Goal: Obtain resource: Download file/media

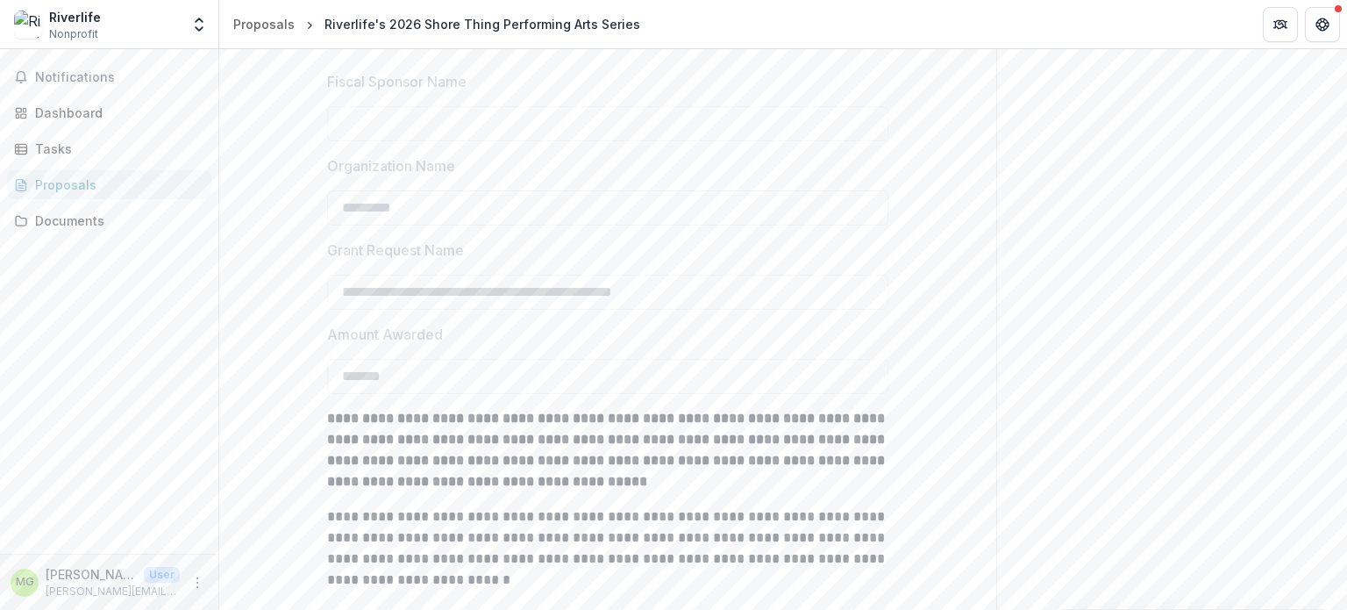
scroll to position [440, 0]
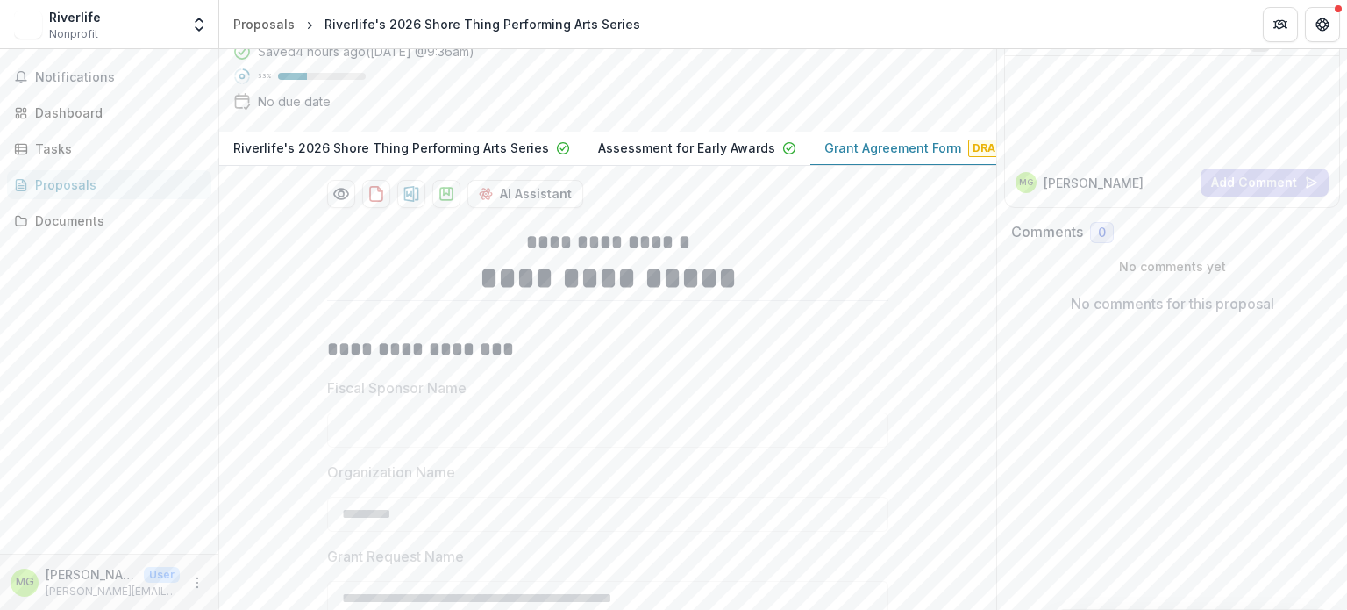
scroll to position [132, 0]
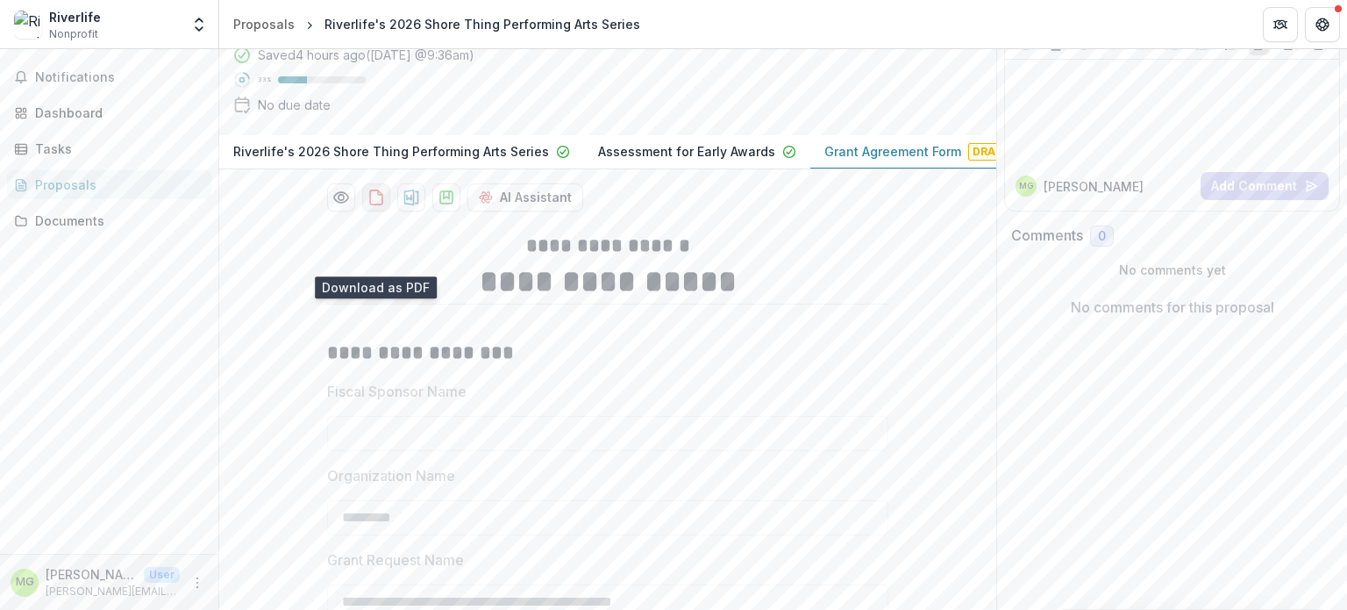
click at [368, 206] on icon "download-proposal" at bounding box center [377, 198] width 18 height 18
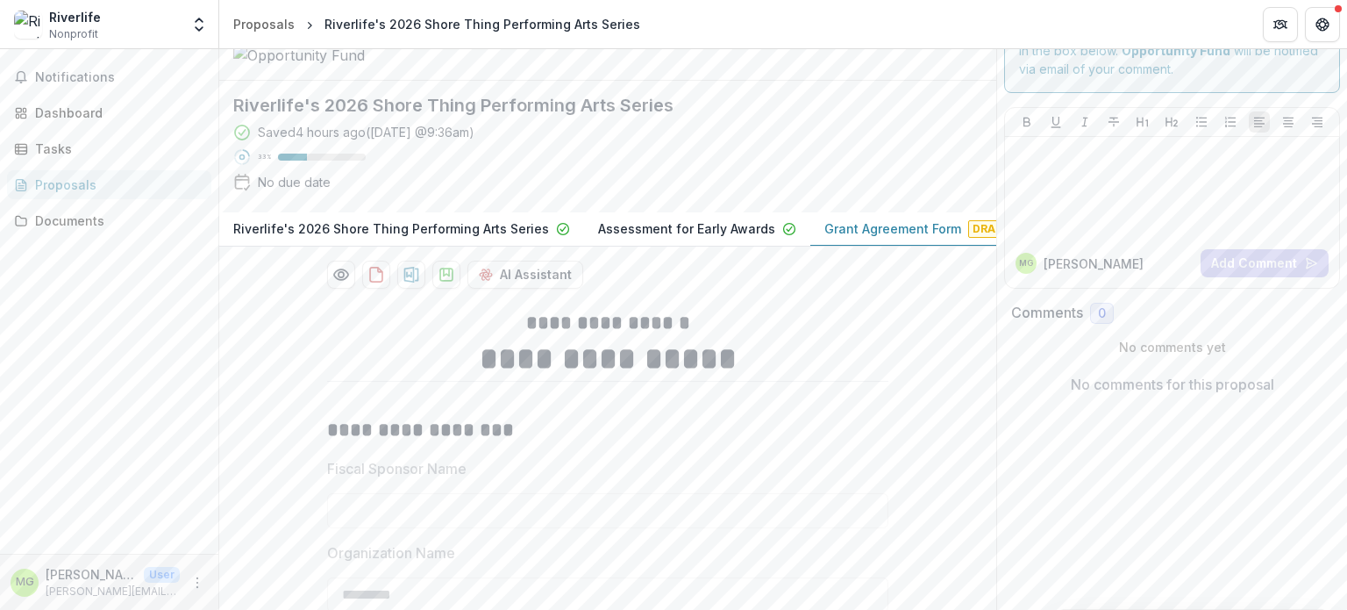
scroll to position [0, 0]
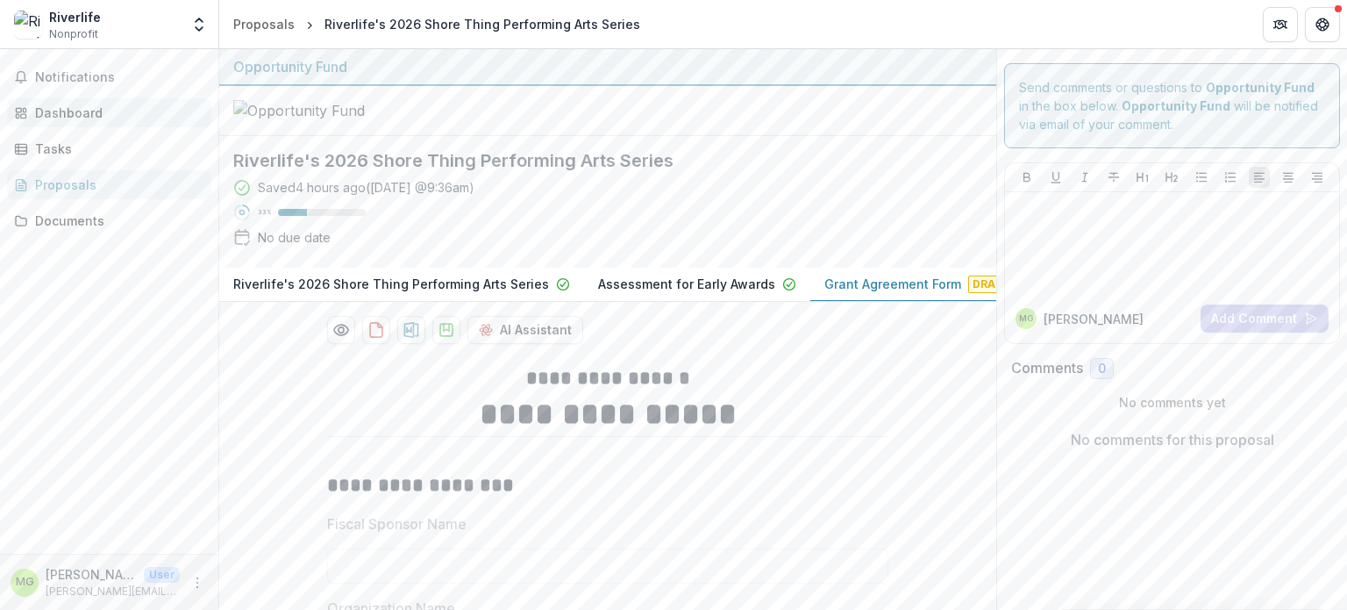
click at [104, 100] on link "Dashboard" at bounding box center [109, 112] width 204 height 29
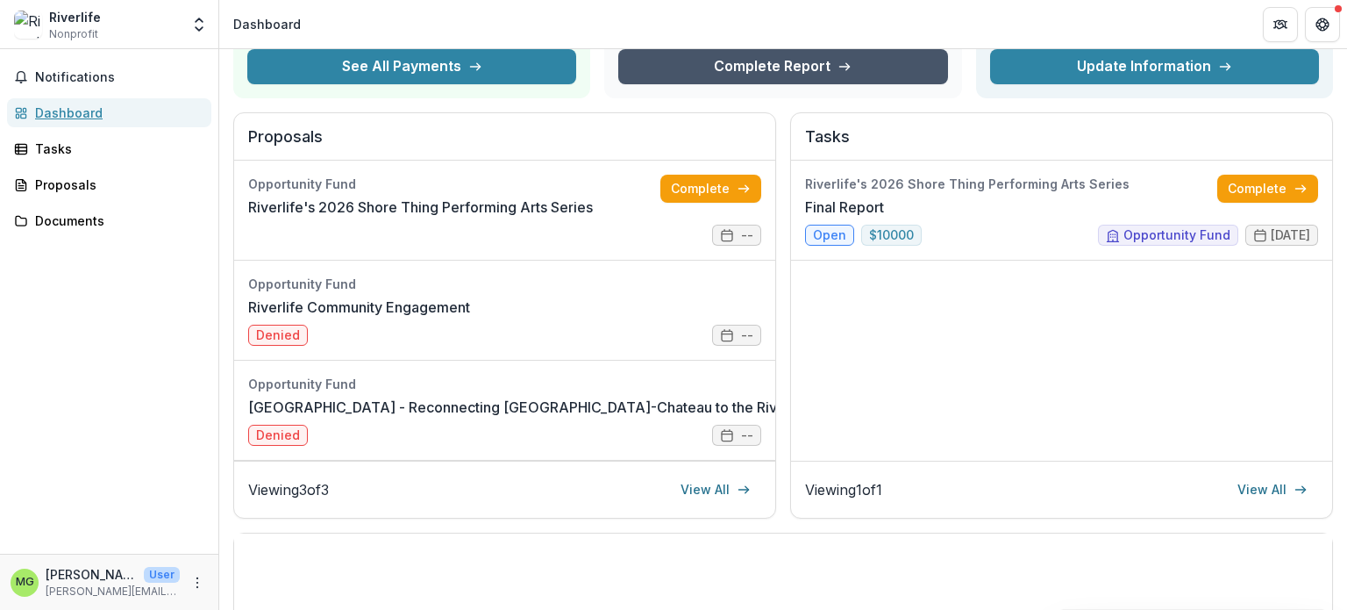
scroll to position [244, 0]
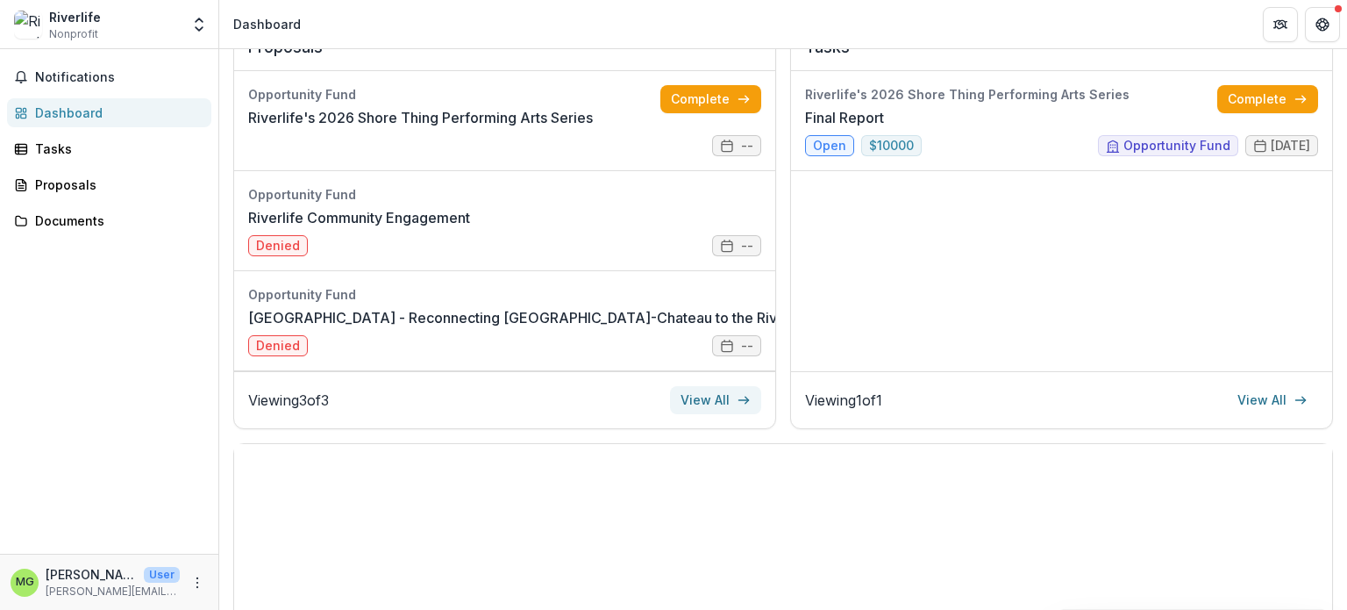
click at [742, 399] on icon at bounding box center [744, 400] width 14 height 14
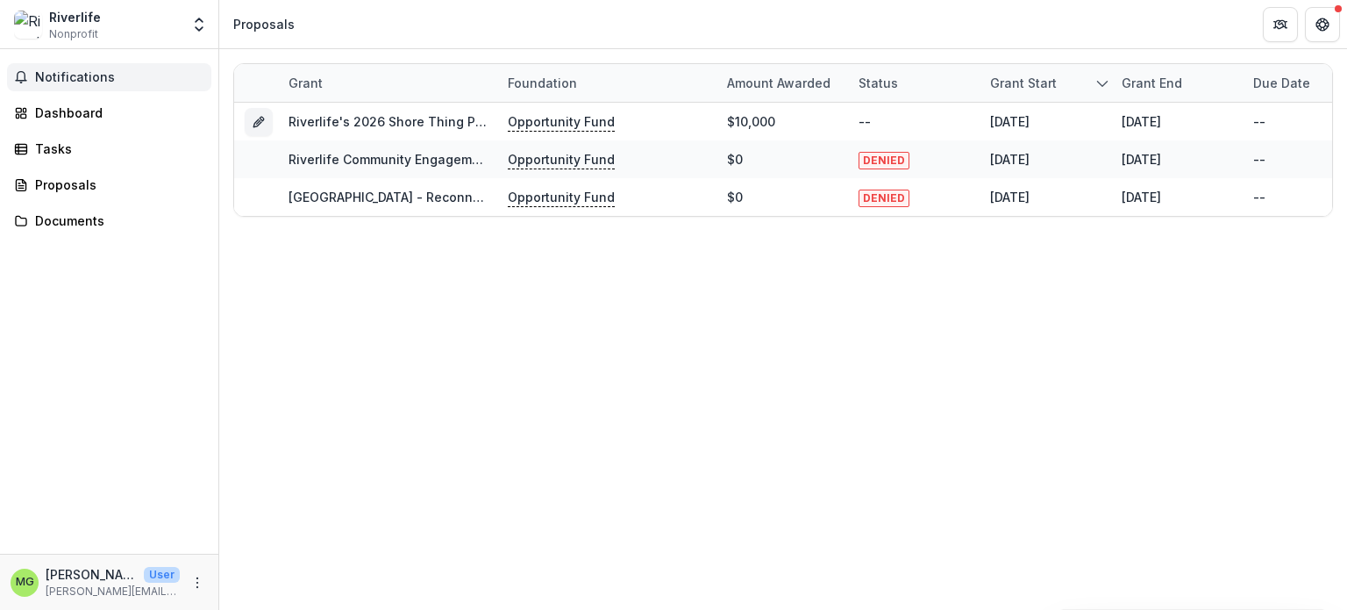
click at [70, 68] on button "Notifications" at bounding box center [109, 77] width 204 height 28
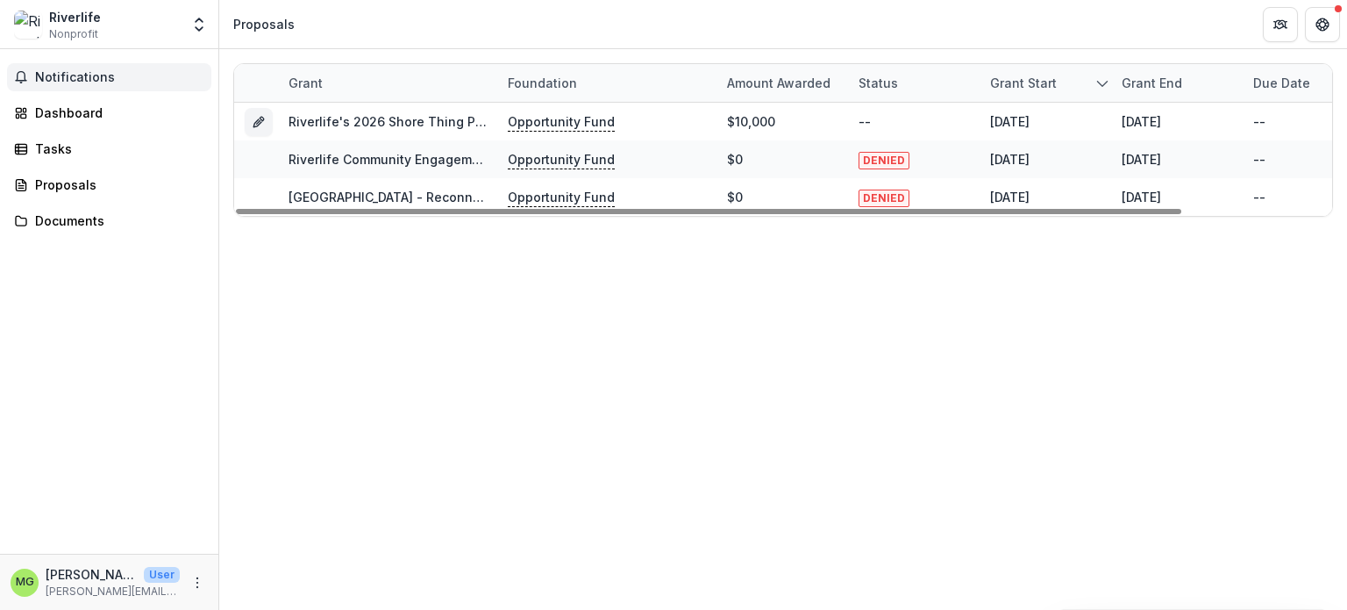
click at [860, 275] on div "Grant Foundation Amount awarded Status Grant start Grant end Due Date Report Du…" at bounding box center [783, 329] width 1128 height 561
click at [65, 96] on div "Notifications Dashboard Tasks Proposals Documents" at bounding box center [109, 301] width 218 height 504
click at [69, 104] on div "Dashboard" at bounding box center [116, 113] width 162 height 18
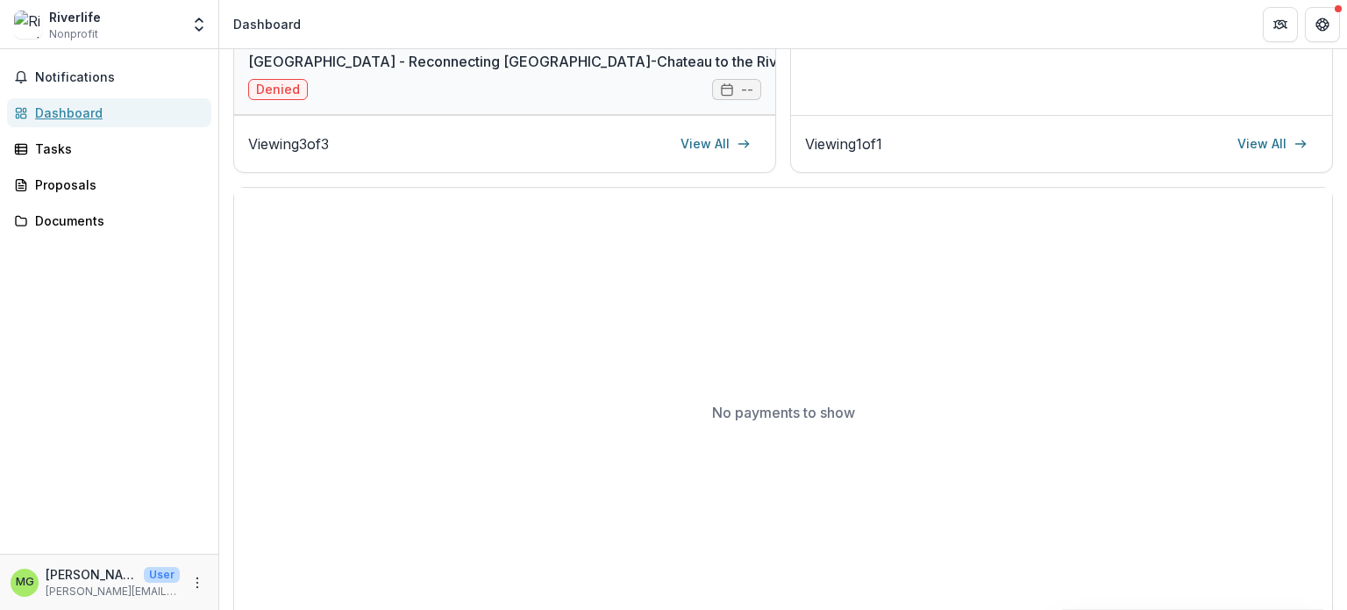
scroll to position [539, 0]
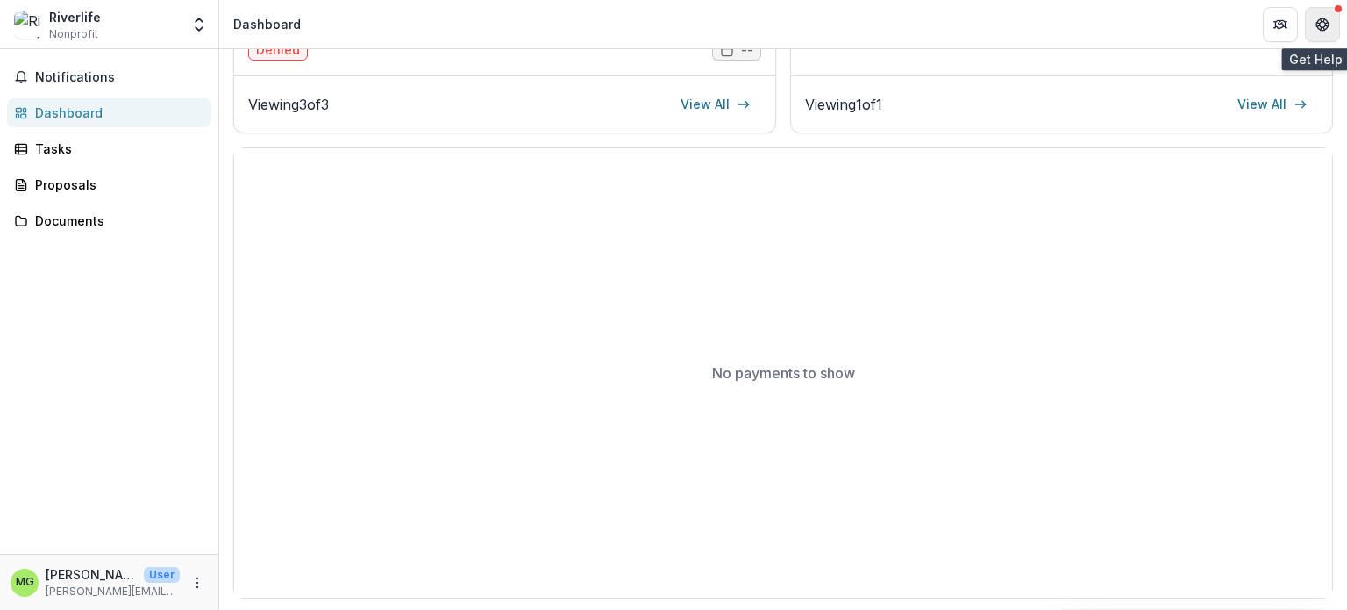
click at [1333, 23] on button "Get Help" at bounding box center [1322, 24] width 35 height 35
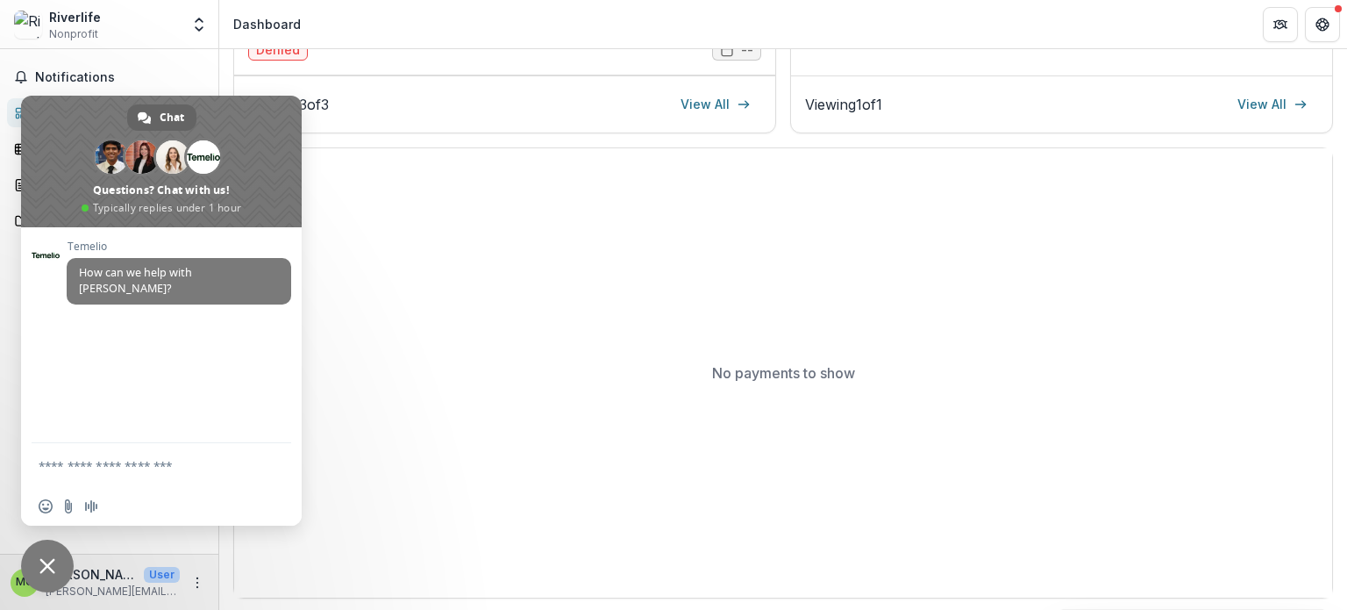
click at [677, 128] on div "Viewing 3 of 3 View All" at bounding box center [504, 103] width 541 height 57
click at [704, 182] on div "No payments to show" at bounding box center [783, 372] width 1098 height 449
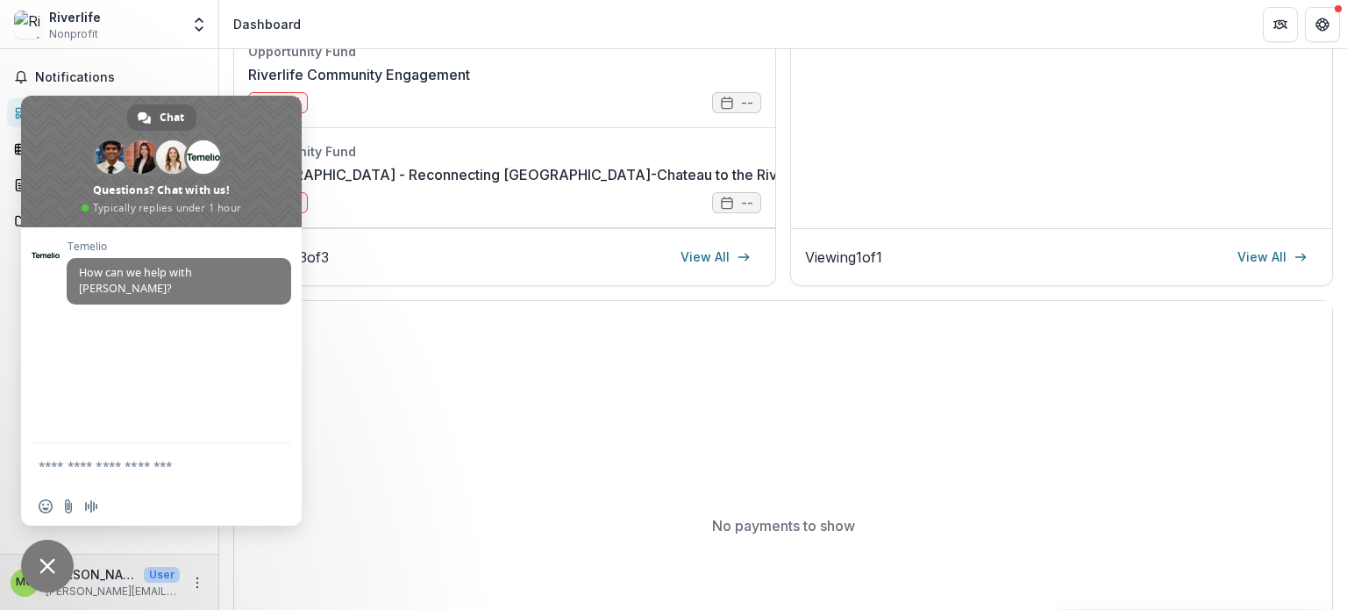
scroll to position [386, 0]
click at [49, 555] on span "Close chat" at bounding box center [47, 565] width 53 height 53
